Goal: Find specific page/section: Find specific page/section

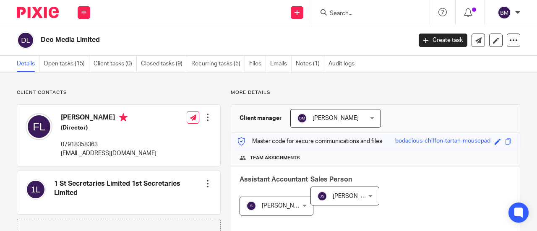
scroll to position [210, 0]
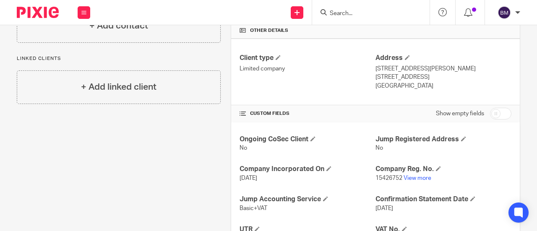
click at [337, 8] on form at bounding box center [373, 12] width 89 height 10
click at [348, 13] on input "Search" at bounding box center [366, 14] width 75 height 8
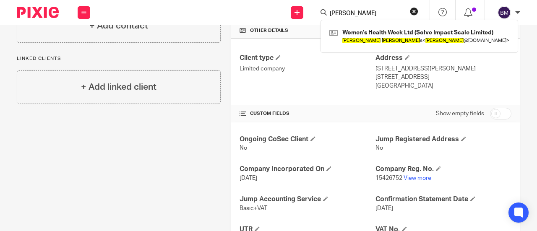
type input "[PERSON_NAME]"
click button "submit" at bounding box center [0, 0] width 0 height 0
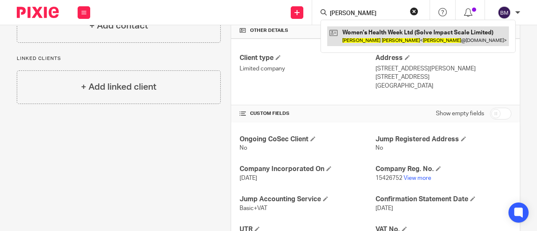
click at [411, 41] on link at bounding box center [418, 35] width 182 height 19
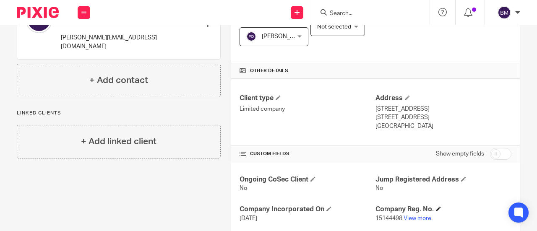
scroll to position [210, 0]
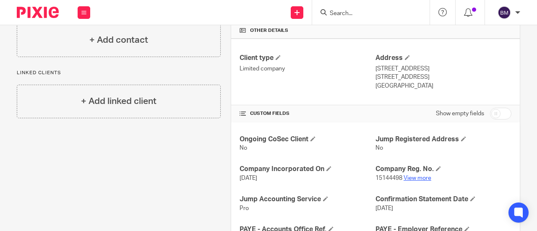
click at [409, 176] on link "View more" at bounding box center [417, 178] width 28 height 6
click at [350, 14] on input "Search" at bounding box center [366, 14] width 75 height 8
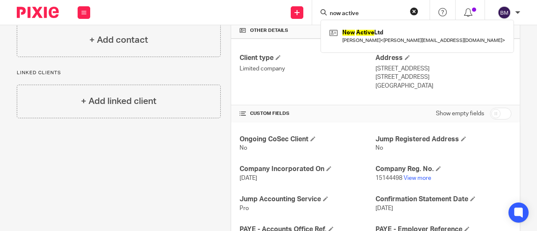
type input "now active"
click button "submit" at bounding box center [0, 0] width 0 height 0
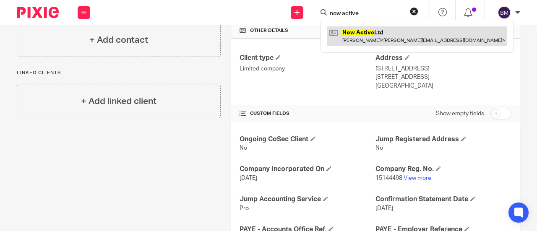
click at [382, 37] on link at bounding box center [417, 35] width 180 height 19
